Goal: Find specific page/section: Find specific page/section

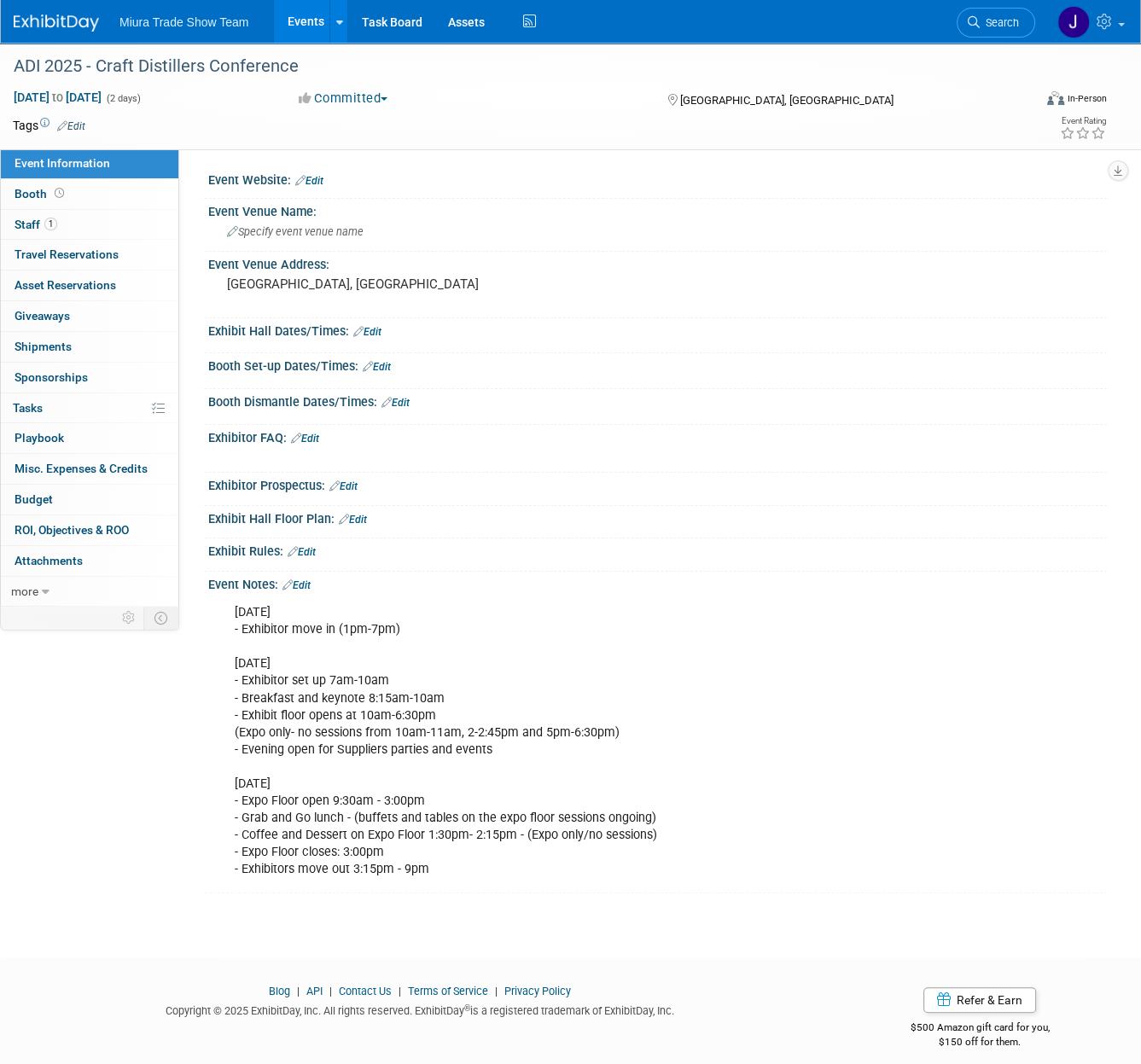
click at [47, 26] on img at bounding box center [56, 23] width 85 height 17
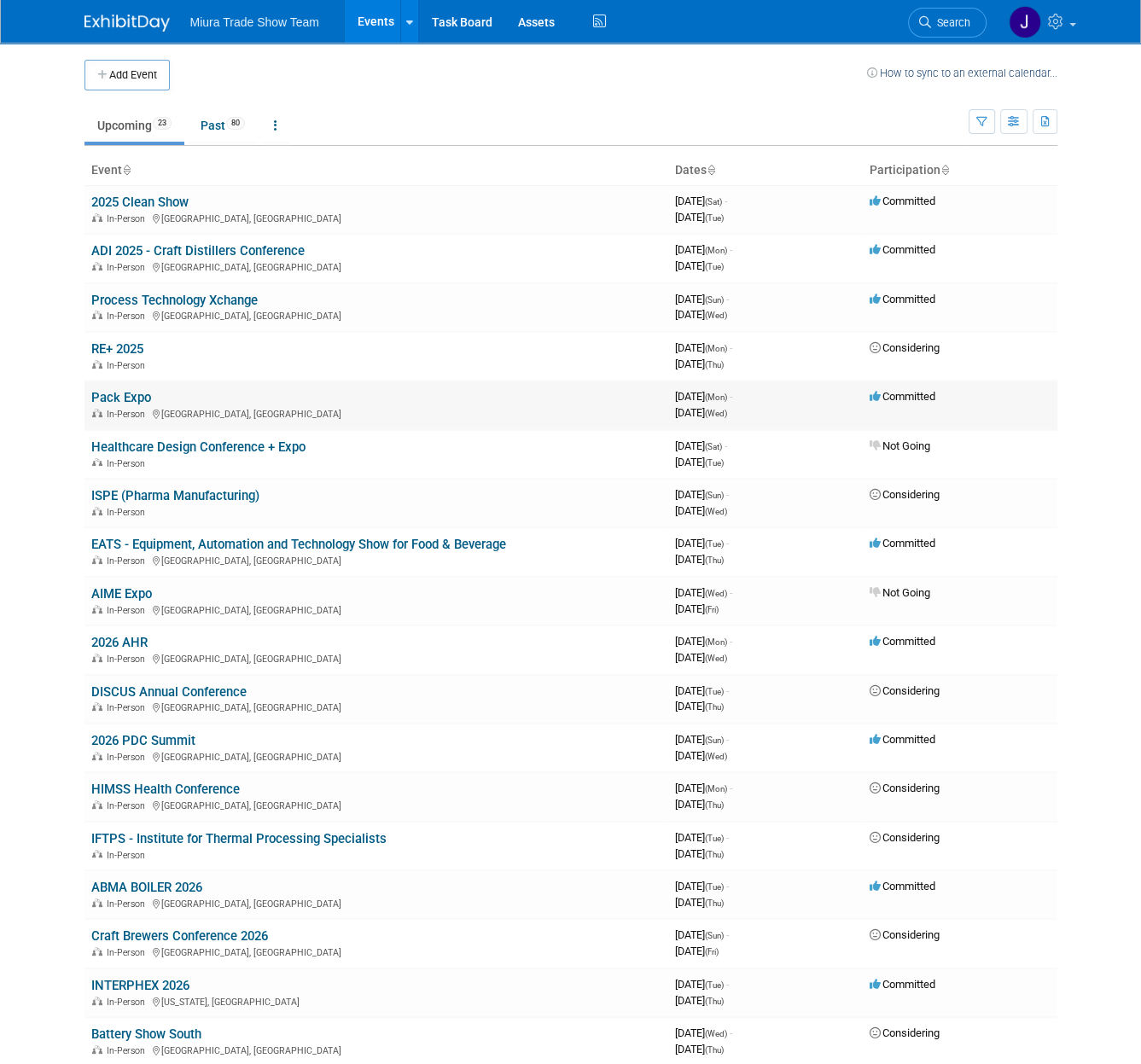
click at [92, 398] on link "Pack Expo" at bounding box center [121, 397] width 60 height 16
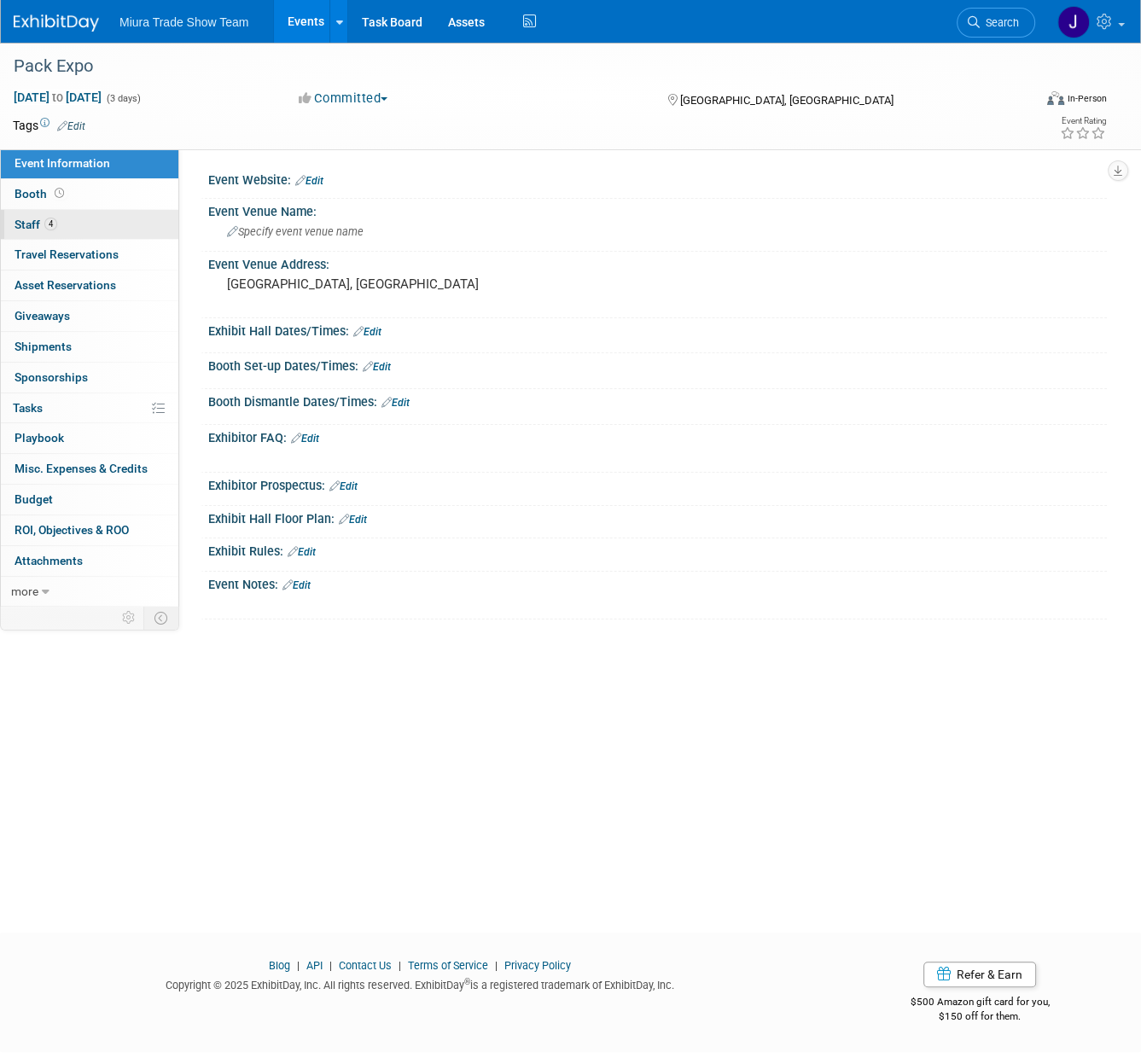
click at [23, 231] on span "Staff 4" at bounding box center [36, 224] width 43 height 14
